Goal: Check status: Check status

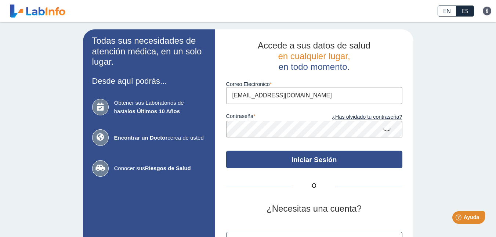
click at [285, 158] on button "Iniciar Sesión" at bounding box center [314, 160] width 176 height 18
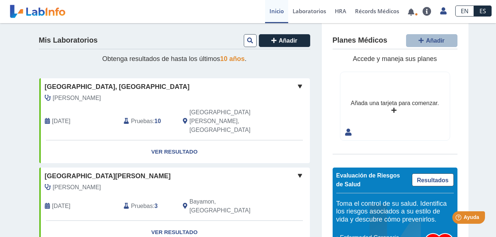
click at [156, 118] on b "10" at bounding box center [158, 121] width 7 height 6
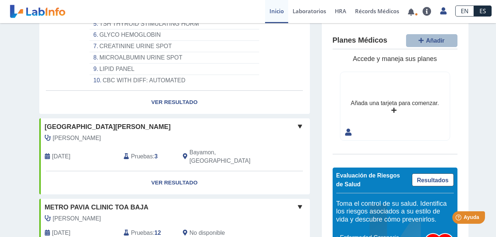
scroll to position [189, 0]
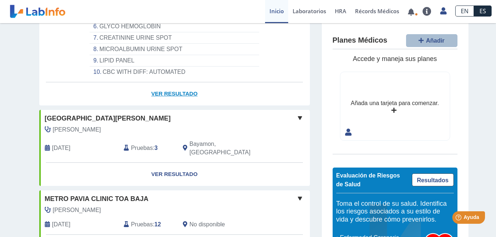
click at [175, 82] on link "Ver Resultado" at bounding box center [174, 93] width 271 height 23
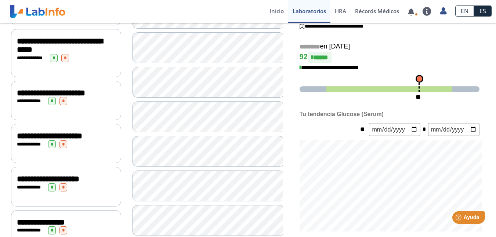
scroll to position [164, 0]
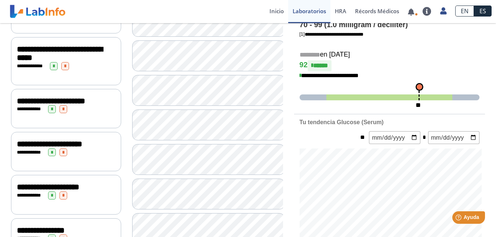
click at [51, 113] on span "*" at bounding box center [52, 109] width 8 height 8
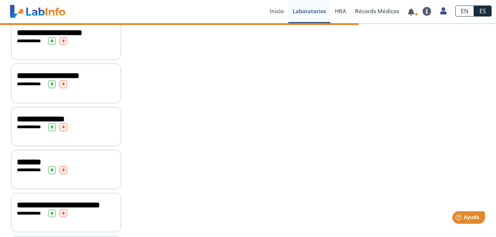
scroll to position [277, 0]
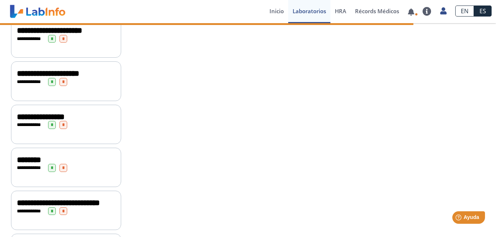
click at [50, 126] on span "*" at bounding box center [52, 125] width 8 height 8
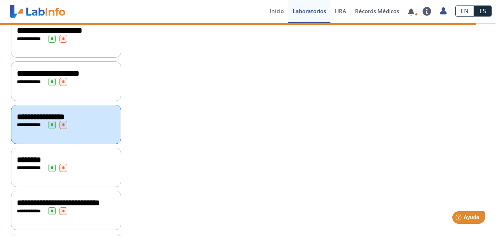
click at [48, 129] on span "*" at bounding box center [52, 125] width 8 height 8
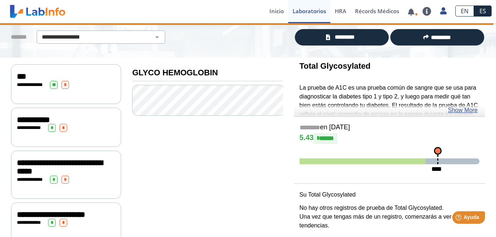
scroll to position [45, 0]
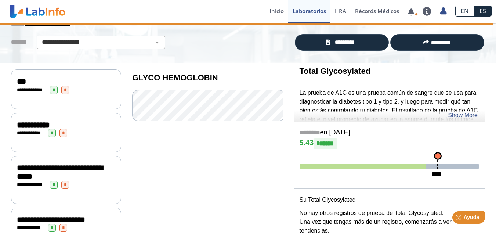
click at [52, 91] on span "**" at bounding box center [54, 90] width 8 height 8
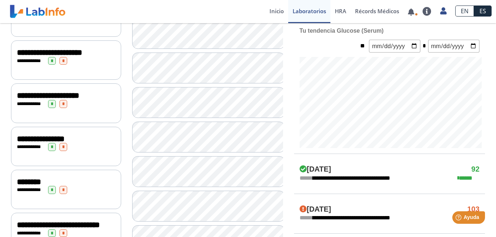
scroll to position [262, 0]
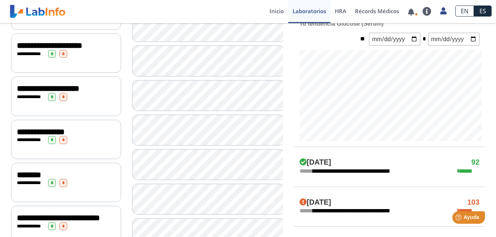
click at [49, 141] on span "*" at bounding box center [52, 140] width 8 height 8
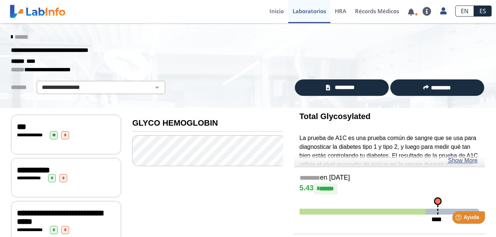
click at [50, 177] on span "*" at bounding box center [52, 178] width 8 height 8
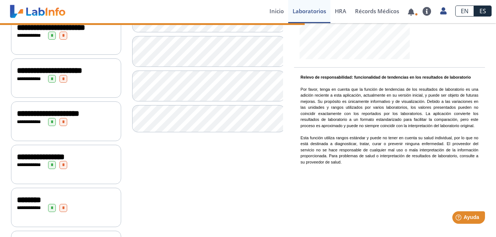
scroll to position [262, 0]
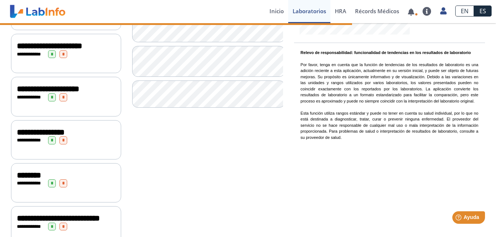
click at [48, 143] on span "*" at bounding box center [52, 140] width 8 height 8
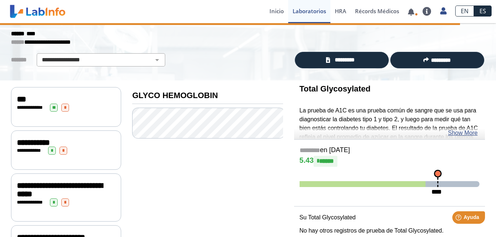
scroll to position [23, 0]
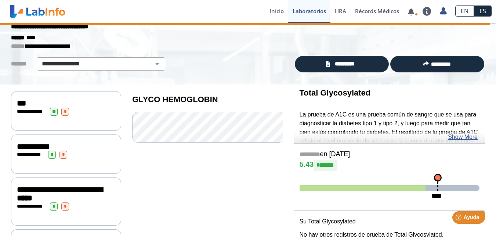
drag, startPoint x: 488, startPoint y: 58, endPoint x: 487, endPoint y: 65, distance: 6.3
click at [487, 65] on div "********* *********" at bounding box center [390, 64] width 202 height 17
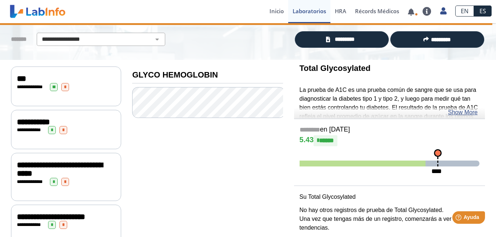
scroll to position [59, 0]
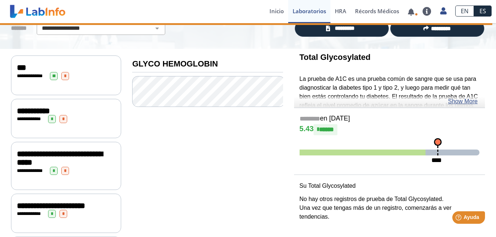
click at [53, 168] on span "*" at bounding box center [54, 171] width 8 height 8
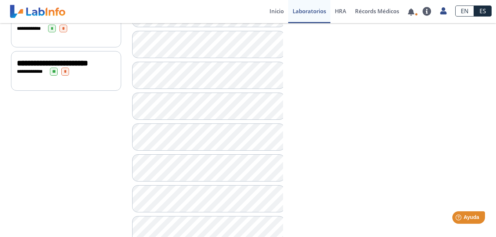
scroll to position [458, 0]
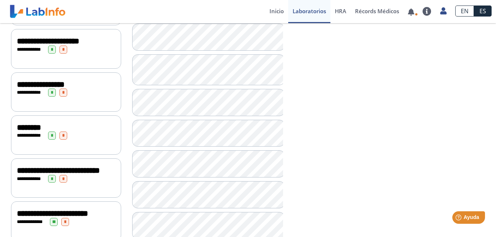
scroll to position [307, 0]
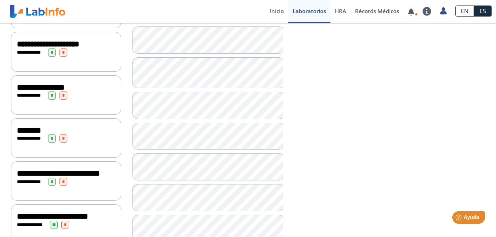
click at [487, 120] on div "**********" at bounding box center [390, 167] width 202 height 732
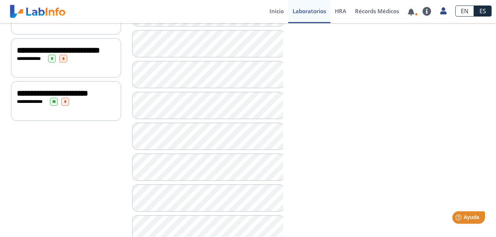
scroll to position [424, 0]
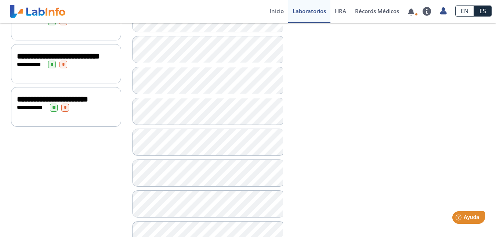
click at [54, 112] on span "**" at bounding box center [54, 108] width 8 height 8
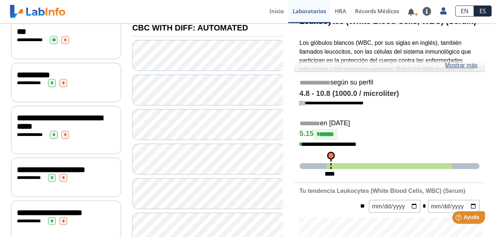
scroll to position [100, 0]
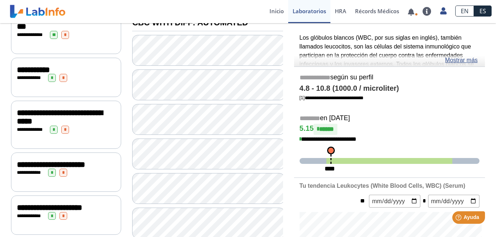
click at [50, 76] on span "*" at bounding box center [52, 78] width 8 height 8
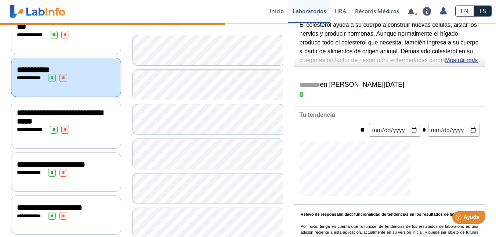
click at [53, 36] on span "**" at bounding box center [54, 35] width 8 height 8
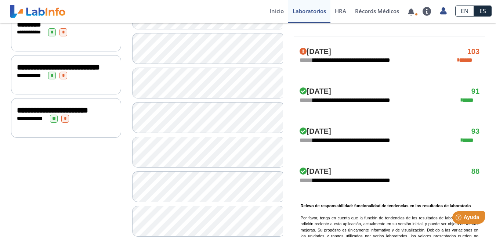
scroll to position [428, 0]
